Goal: Task Accomplishment & Management: Manage account settings

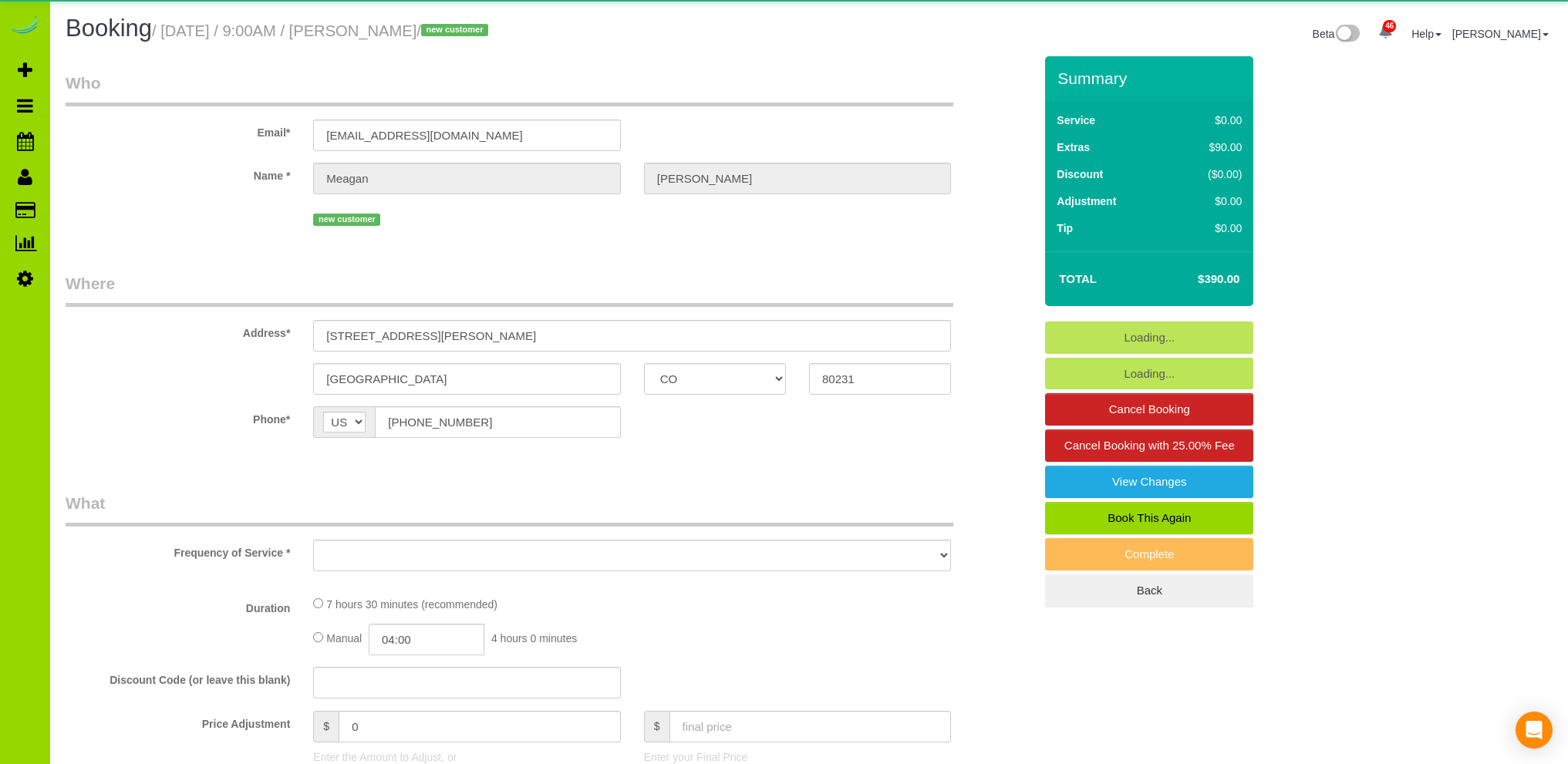
select select "CO"
select select "object:1274"
select select "string:fspay-2d7cc2d5-075b-41e4-95b2-16f17628dd2a"
select select "spot1"
select select "number:69"
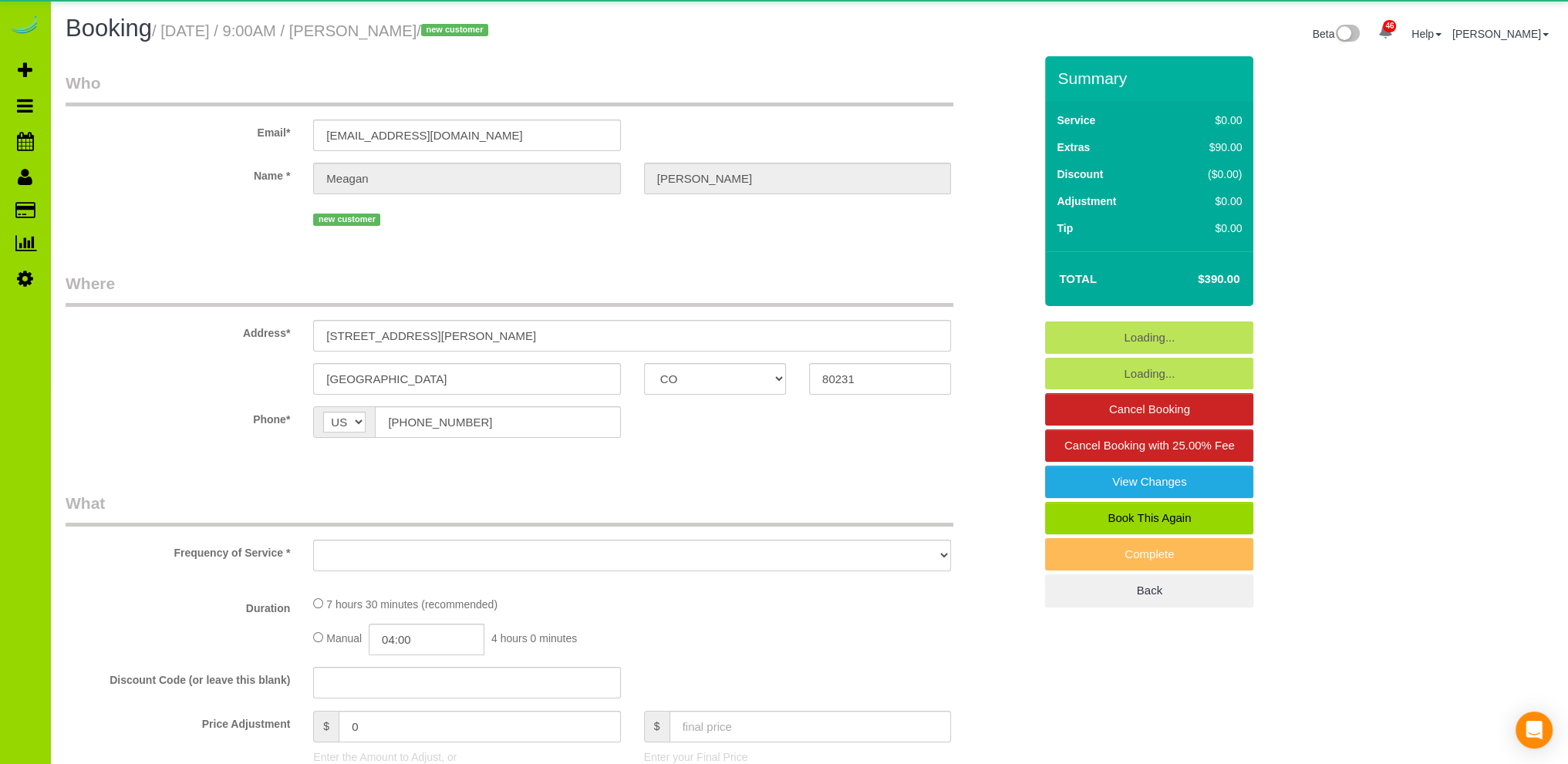
select select "number:4"
select select "number:13"
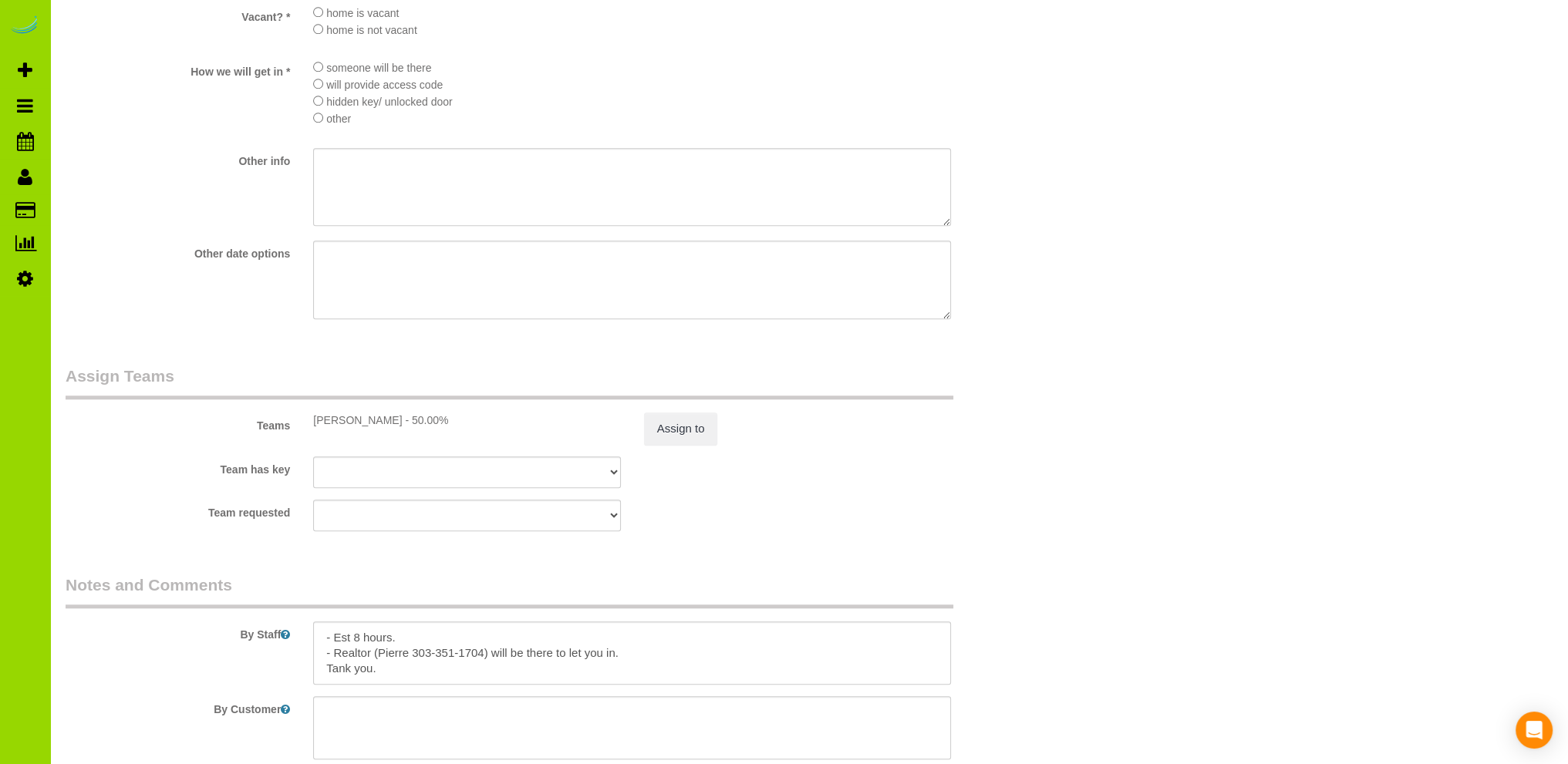
scroll to position [2004, 0]
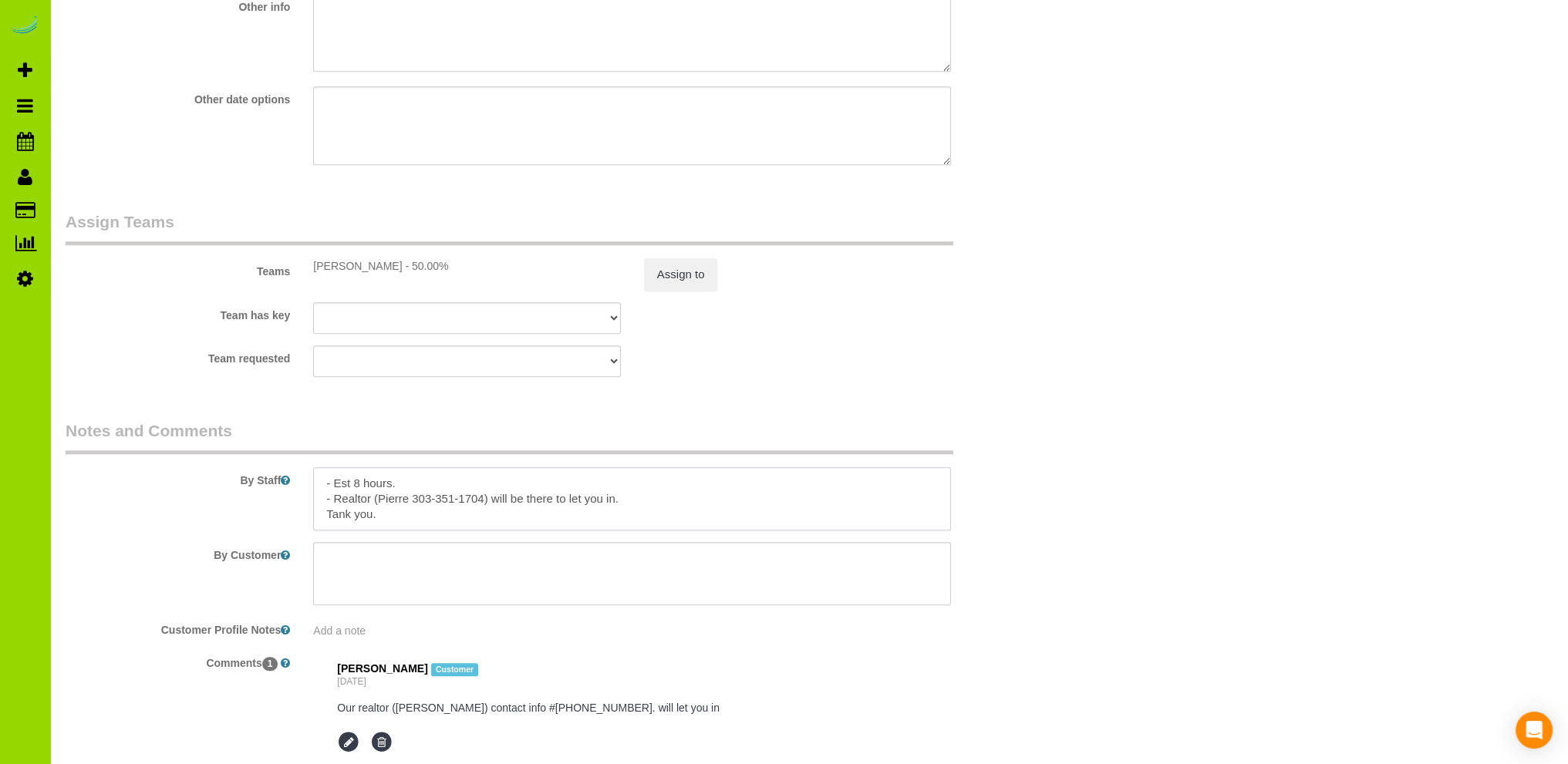
click at [332, 520] on textarea at bounding box center [632, 499] width 638 height 63
type textarea "- Est 8 hours. - Realtor (Pierre 303-351-1704) will be there to let you in. Tha…"
click at [1024, 355] on div "Team requested [PERSON_NAME][GEOGRAPHIC_DATA] [PERSON_NAME] DESI [PERSON_NAME] …" at bounding box center [549, 361] width 991 height 31
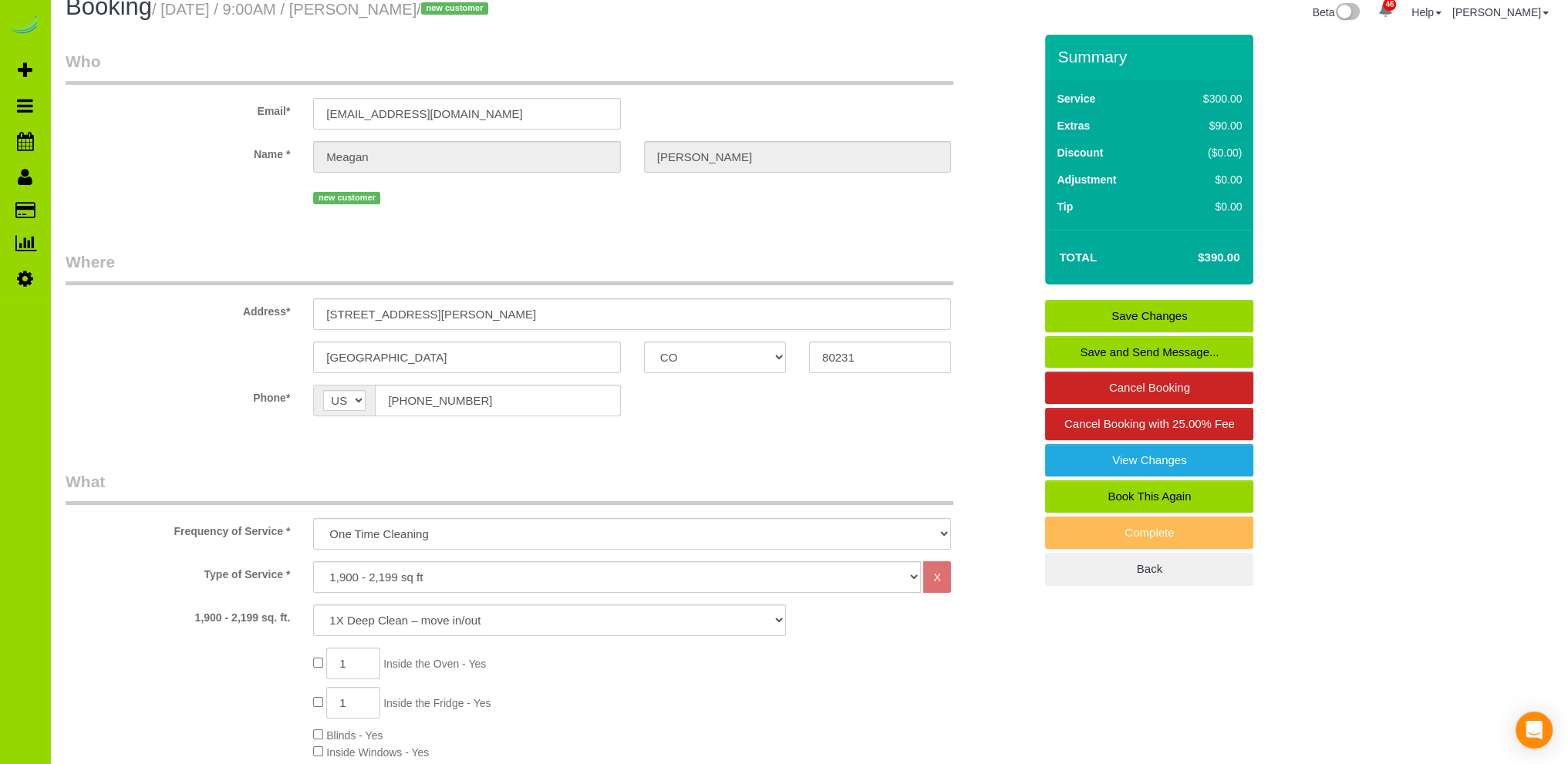
scroll to position [0, 0]
